Goal: Information Seeking & Learning: Learn about a topic

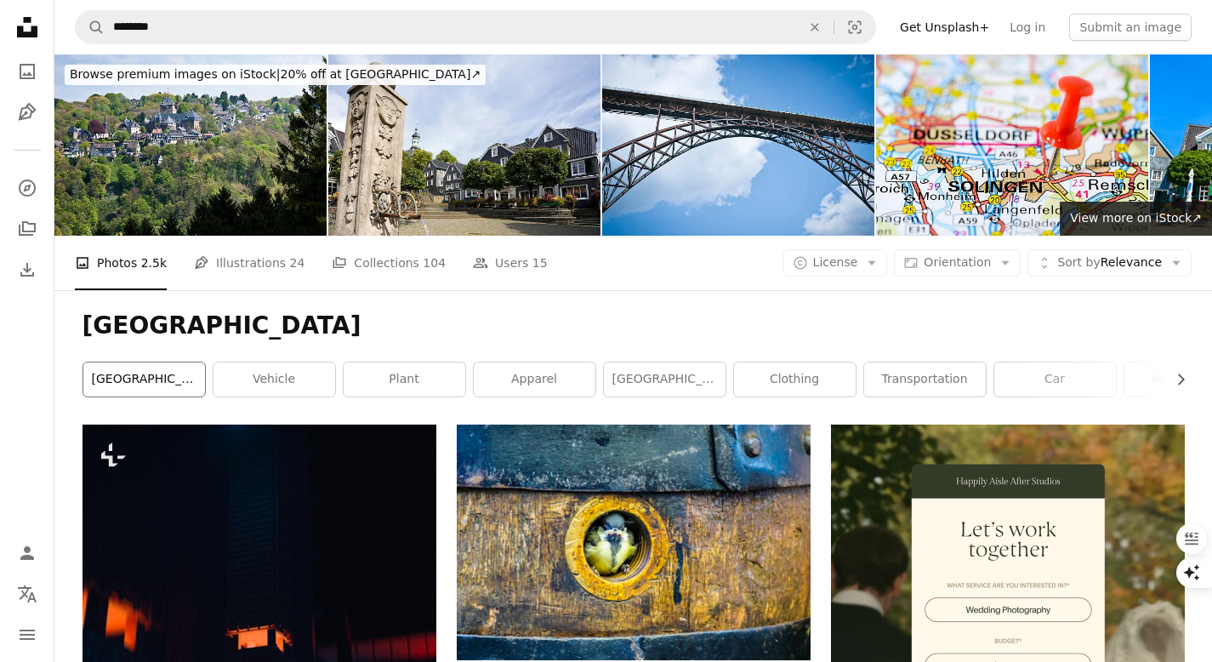
click at [137, 382] on link "[GEOGRAPHIC_DATA]" at bounding box center [144, 379] width 122 height 34
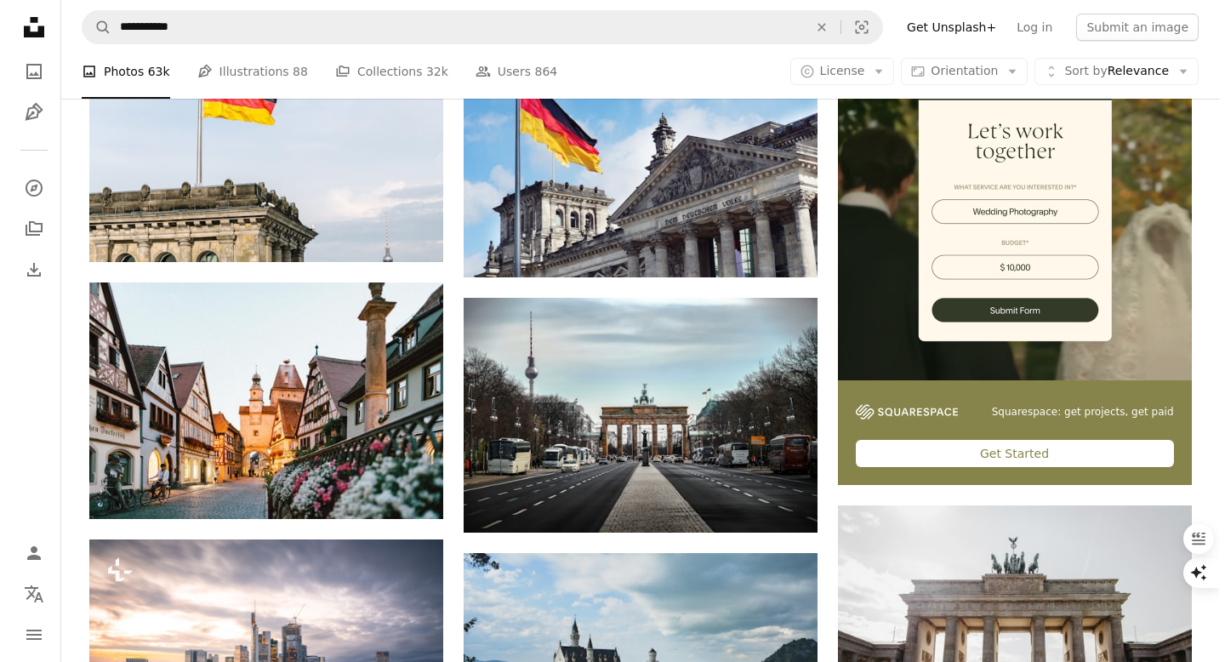
scroll to position [391, 0]
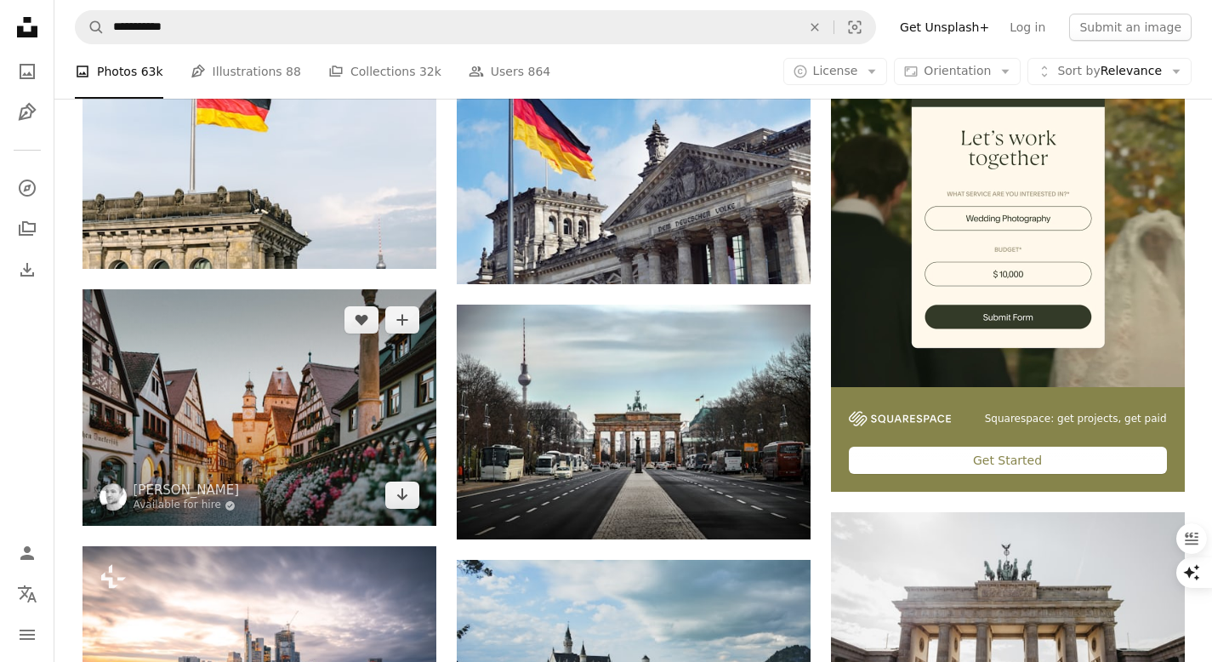
click at [235, 401] on img at bounding box center [259, 407] width 354 height 236
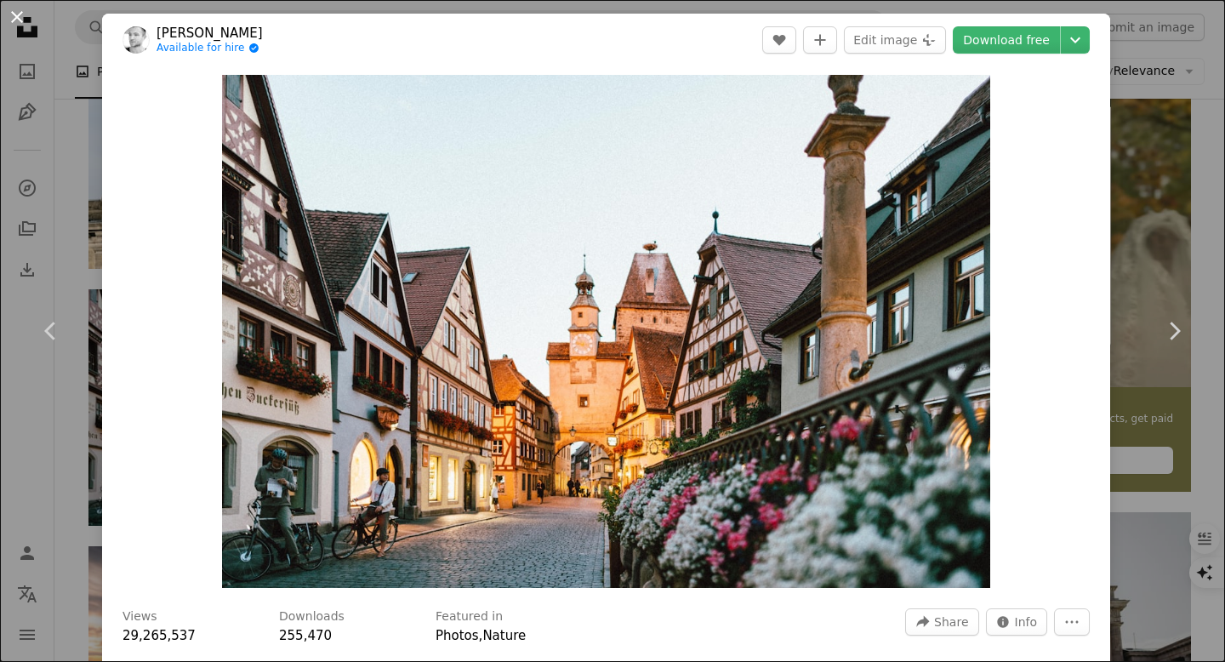
click at [19, 15] on button "An X shape" at bounding box center [17, 17] width 20 height 20
